Goal: Information Seeking & Learning: Learn about a topic

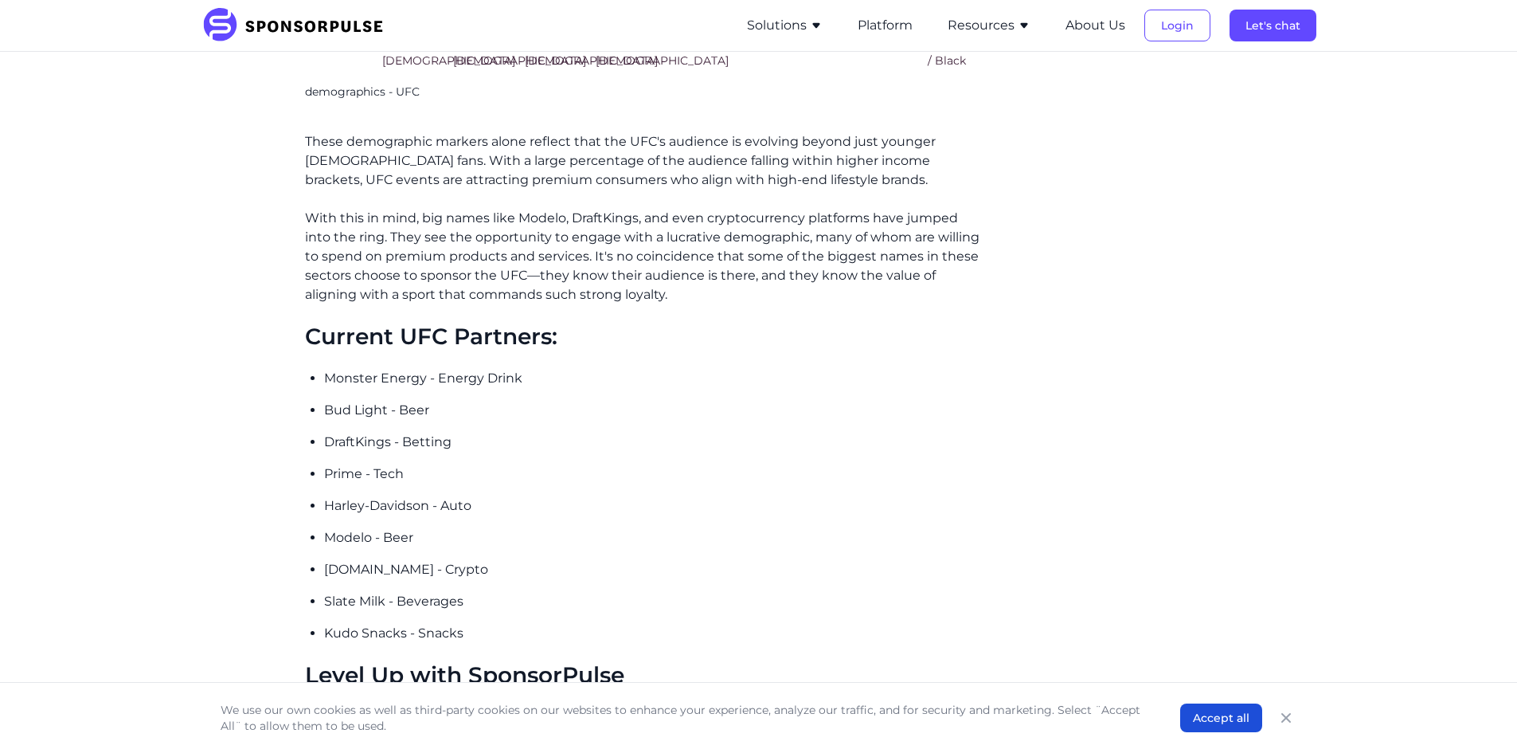
scroll to position [2150, 0]
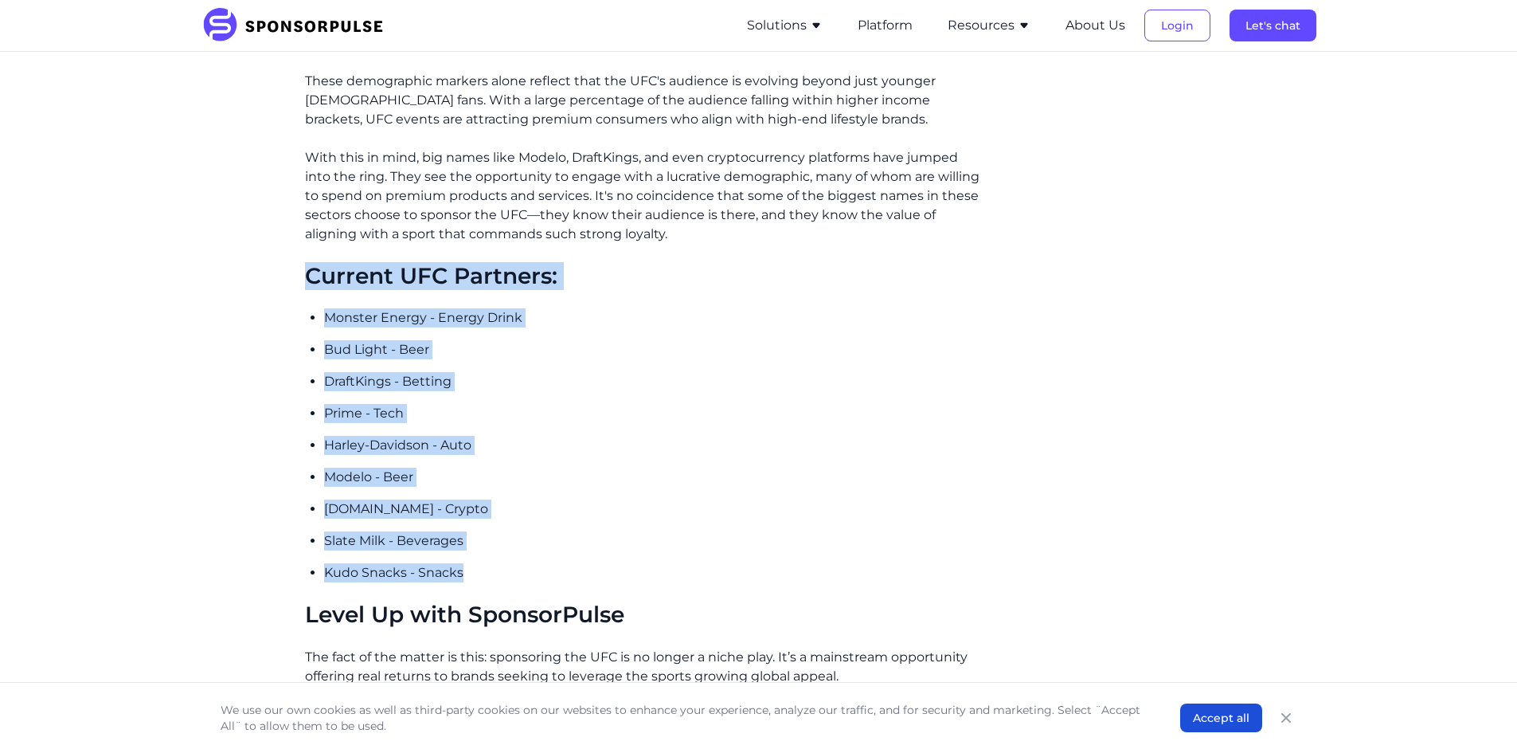
drag, startPoint x: 303, startPoint y: 276, endPoint x: 499, endPoint y: 549, distance: 335.5
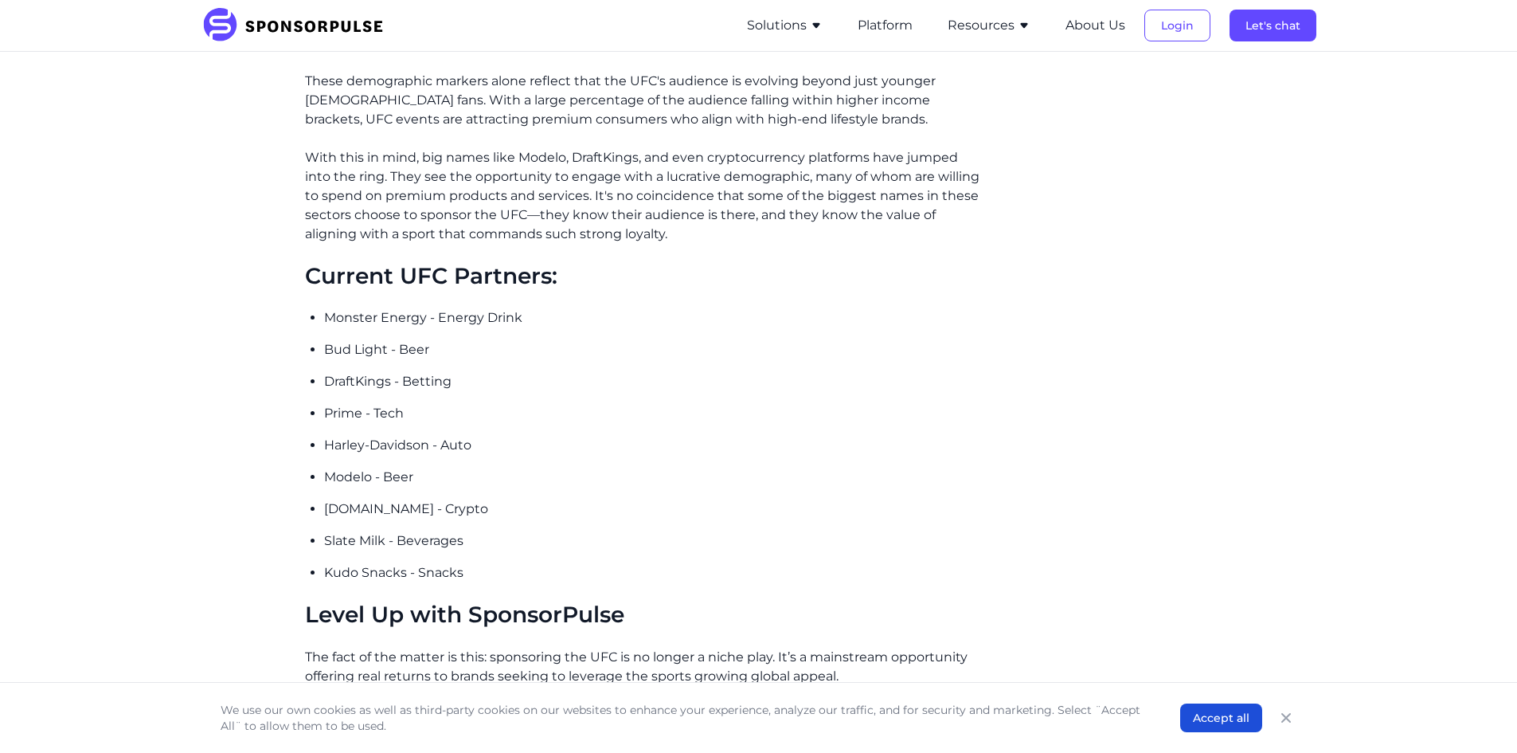
drag, startPoint x: 454, startPoint y: 361, endPoint x: 322, endPoint y: 358, distance: 132.2
drag, startPoint x: 455, startPoint y: 362, endPoint x: 326, endPoint y: 358, distance: 129.0
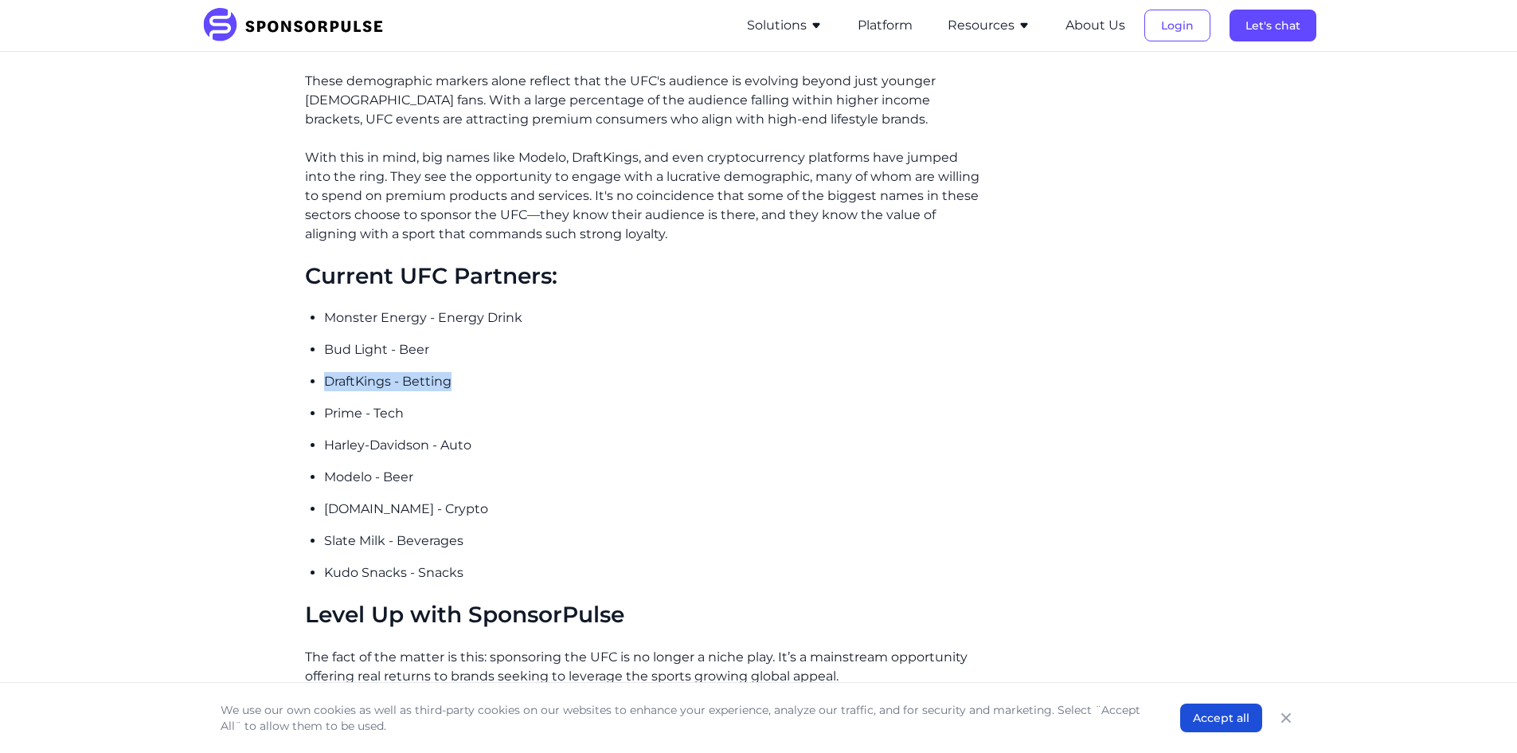
click at [326, 372] on p "DraftKings - Betting" at bounding box center [653, 381] width 659 height 19
drag, startPoint x: 455, startPoint y: 491, endPoint x: 323, endPoint y: 478, distance: 132.0
click at [324, 499] on p "[DOMAIN_NAME] - Crypto" at bounding box center [653, 508] width 659 height 19
click at [512, 467] on ul "Monster Energy - Energy Drink Bud Light - Beer DraftKings - Betting Prime - Tec…" at bounding box center [653, 445] width 659 height 274
